Goal: Task Accomplishment & Management: Use online tool/utility

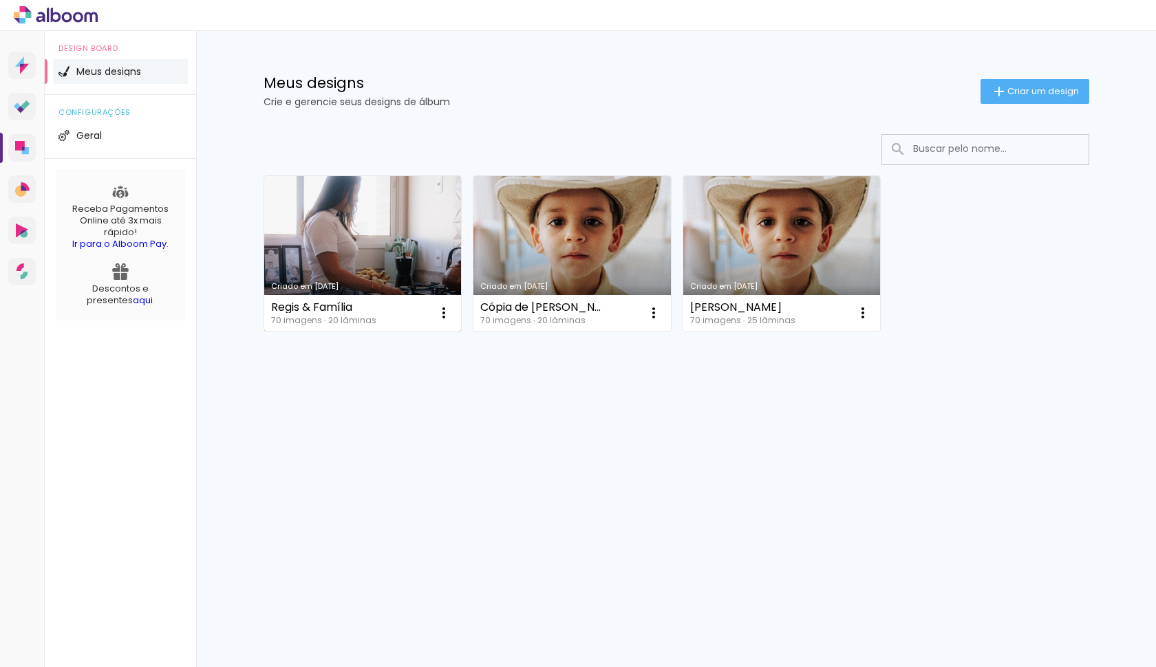
click at [366, 235] on link "Criado em [DATE]" at bounding box center [362, 253] width 197 height 155
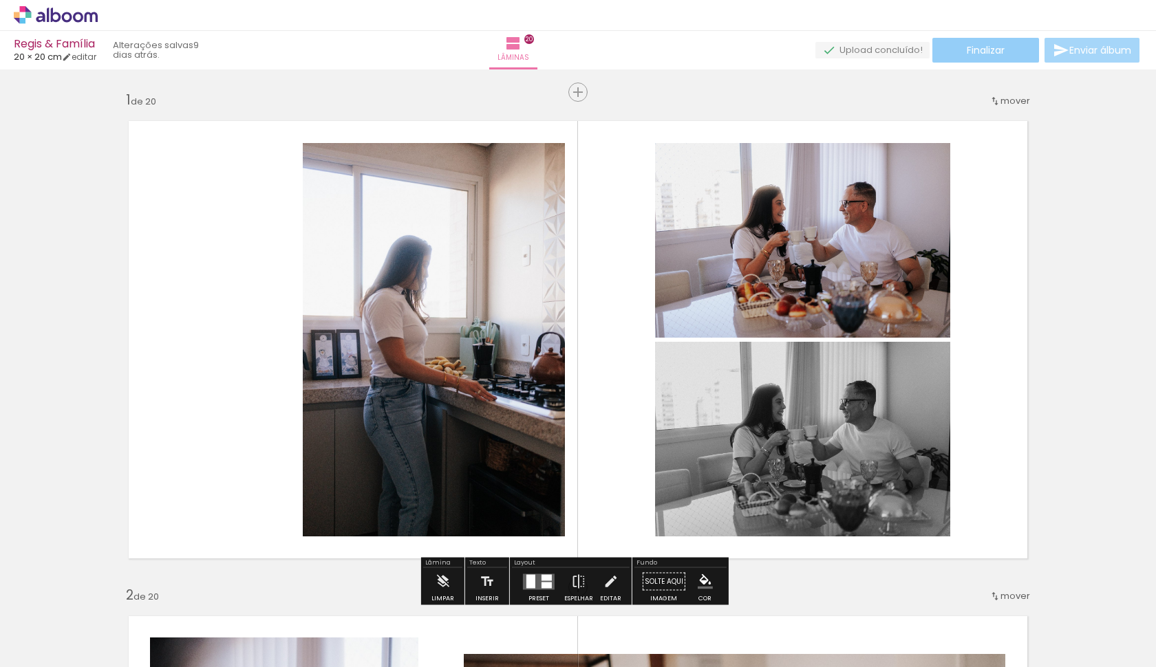
click at [979, 53] on span "Finalizar" at bounding box center [986, 50] width 38 height 10
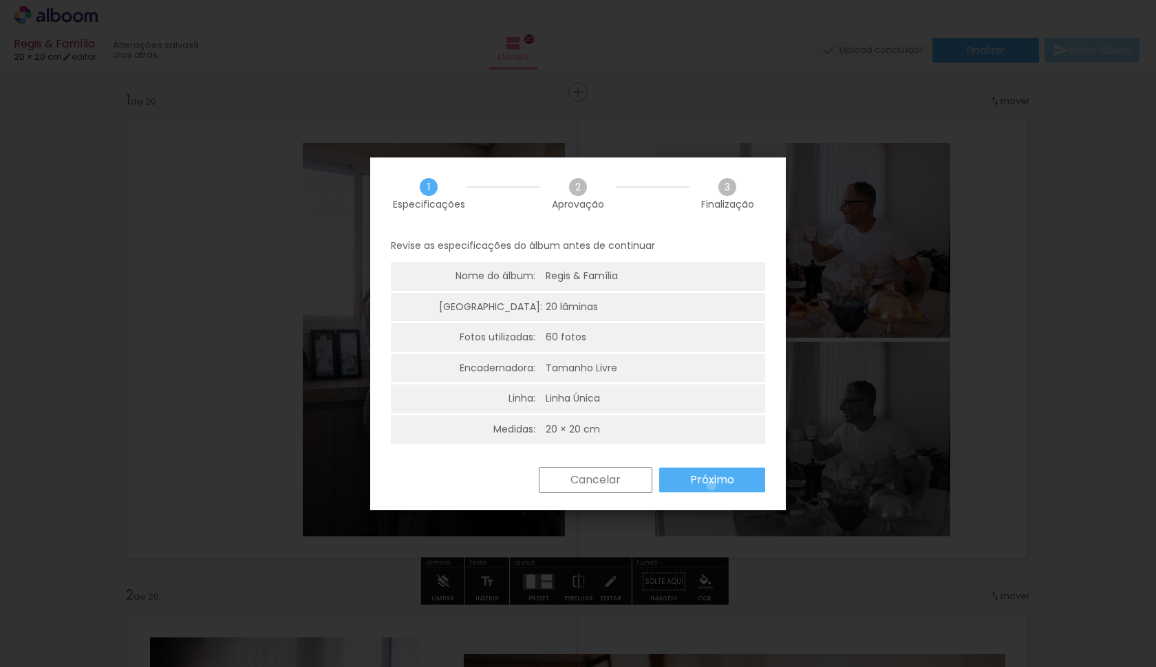
click at [0, 0] on slot "Próximo" at bounding box center [0, 0] width 0 height 0
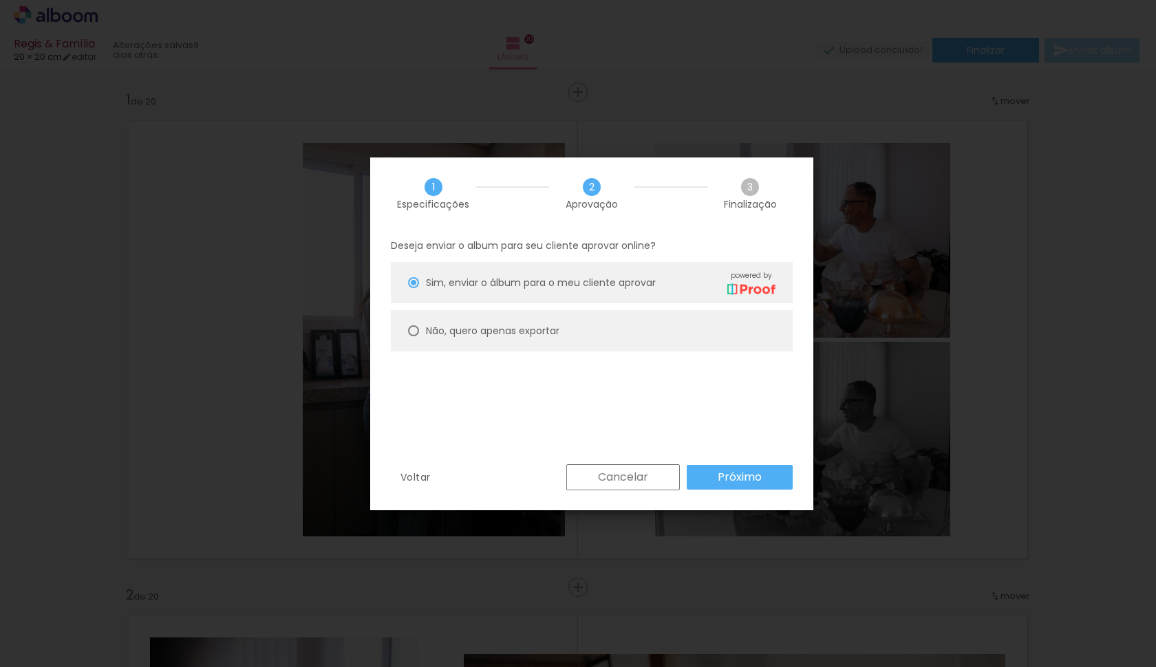
click at [0, 0] on slot "Não, quero apenas exportar" at bounding box center [0, 0] width 0 height 0
type paper-radio-button "on"
click at [0, 0] on div "Voltar Cancelar Próximo" at bounding box center [0, 0] width 0 height 0
click at [0, 0] on slot "Próximo" at bounding box center [0, 0] width 0 height 0
type input "Alta, 300 DPI"
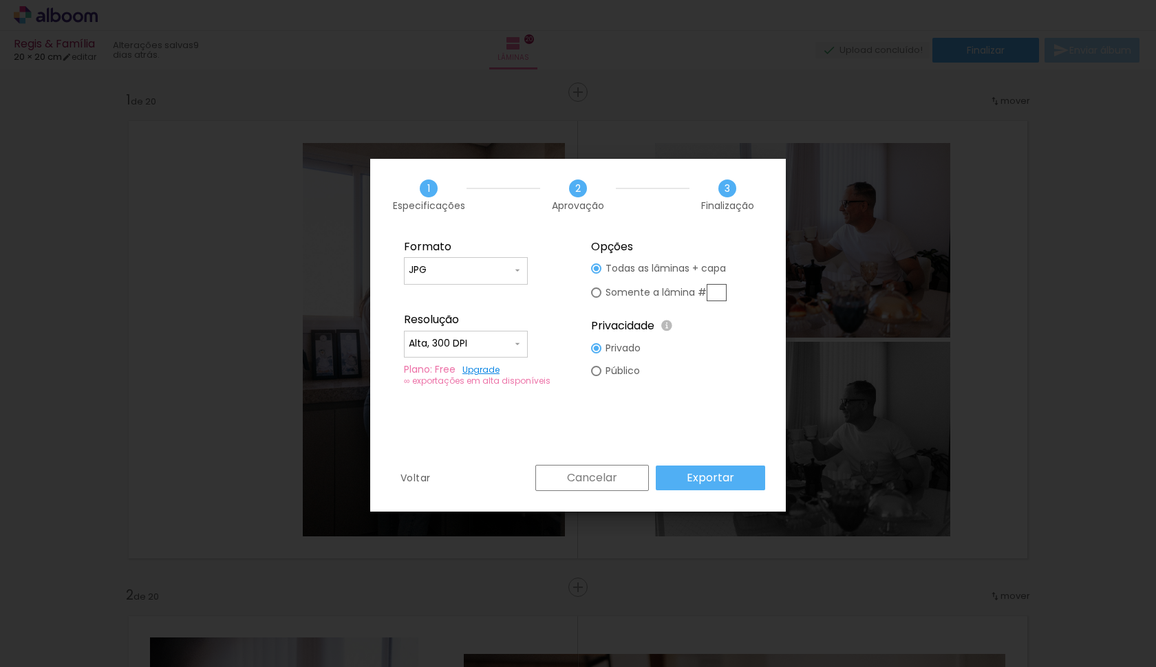
click at [0, 0] on slot "Exportar" at bounding box center [0, 0] width 0 height 0
